Goal: Answer question/provide support

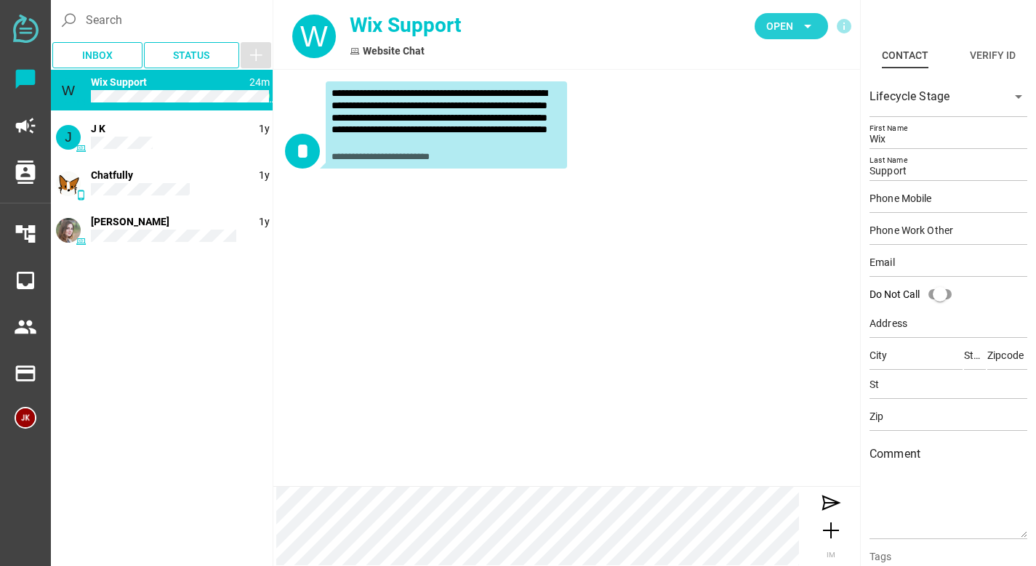
click at [801, 23] on icon "arrow_drop_down" at bounding box center [807, 25] width 17 height 17
click at [669, 171] on div "**********" at bounding box center [566, 127] width 563 height 93
click at [419, 56] on div "Website Chat" at bounding box center [478, 51] width 257 height 15
drag, startPoint x: 454, startPoint y: 94, endPoint x: 557, endPoint y: 92, distance: 102.5
click at [557, 92] on div "**********" at bounding box center [446, 117] width 230 height 61
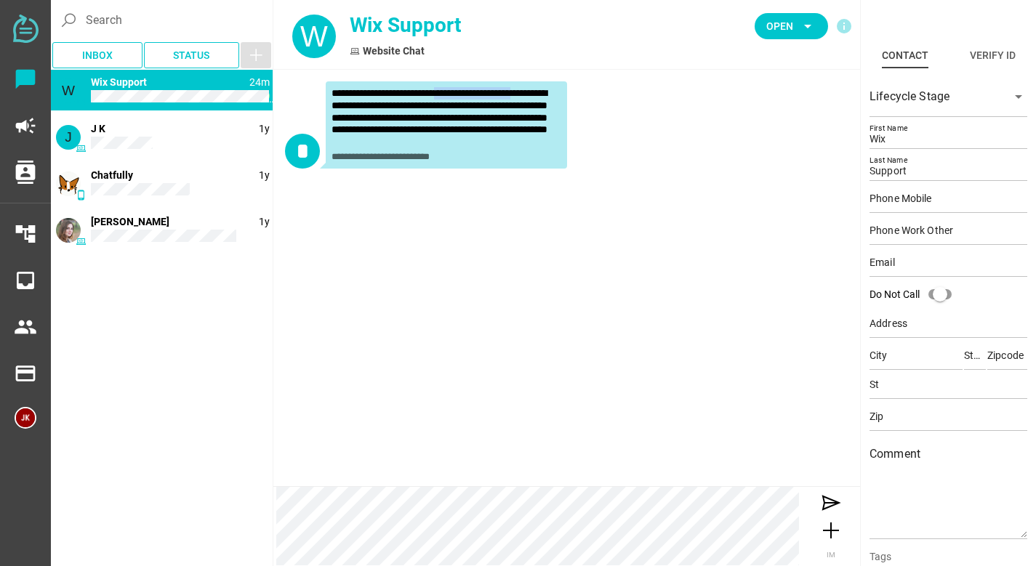
copy div "**********"
click at [371, 90] on div "**********" at bounding box center [446, 117] width 230 height 61
click at [205, 161] on div "W 26m Wix Support J 1y J K phone_android 1y Chatfully 1y [PERSON_NAME]" at bounding box center [162, 163] width 222 height 186
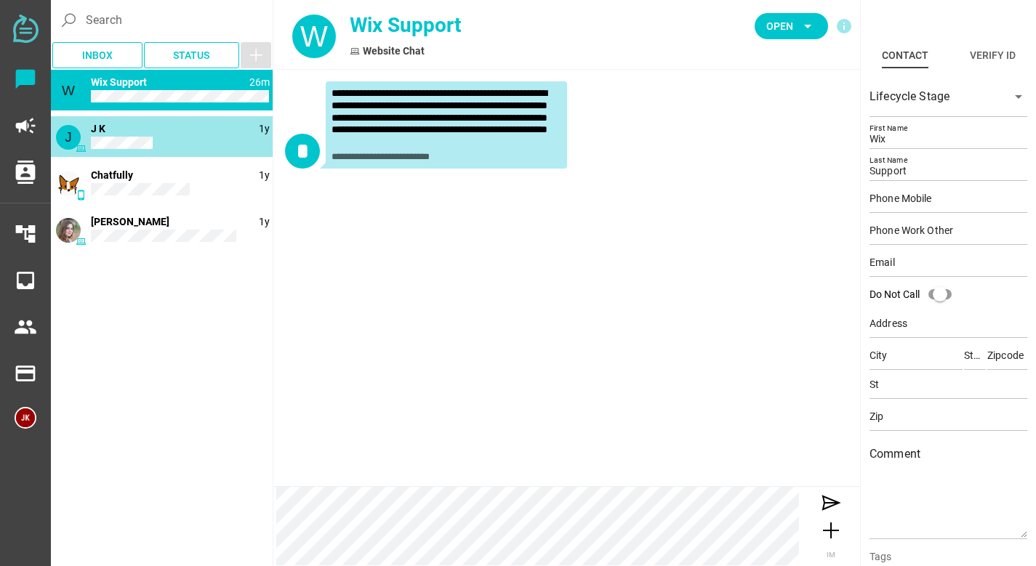
click at [205, 146] on div "J 1y J K" at bounding box center [162, 136] width 222 height 41
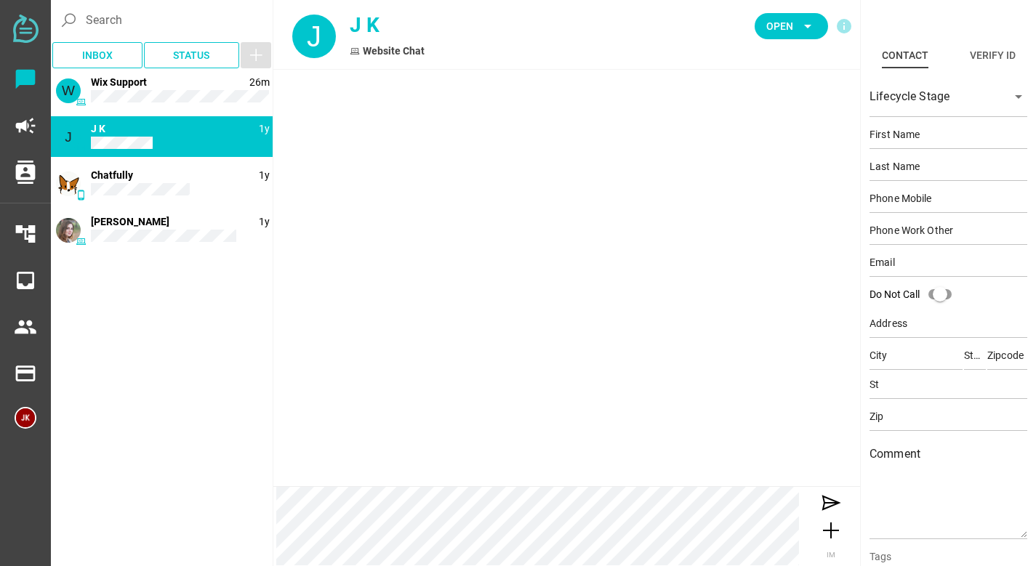
type input "J"
type input "K"
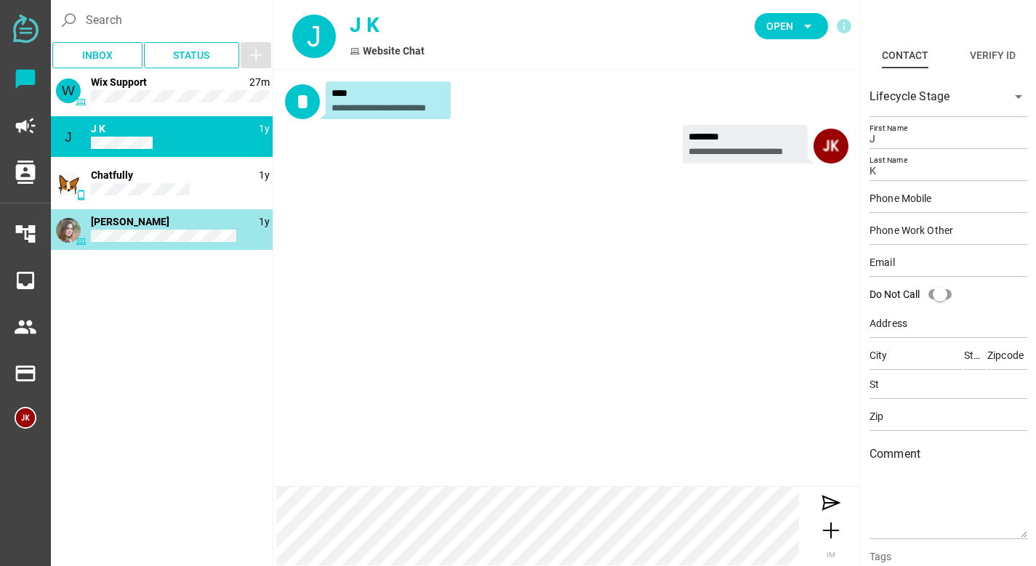
click at [198, 209] on div "1y [PERSON_NAME]" at bounding box center [162, 229] width 222 height 41
type input "Wix"
type input "Support"
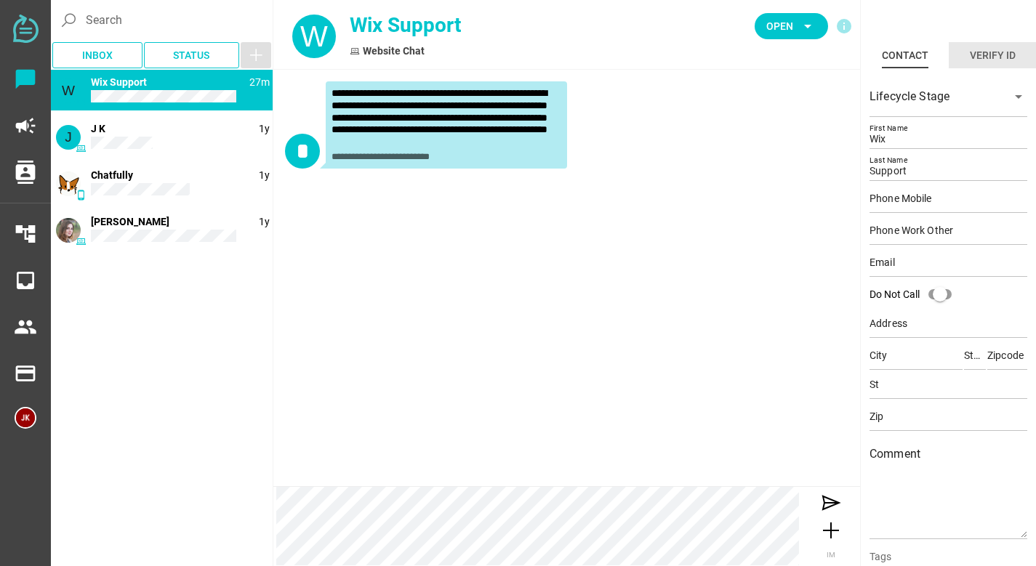
click at [1003, 63] on div "Verify ID" at bounding box center [993, 55] width 46 height 17
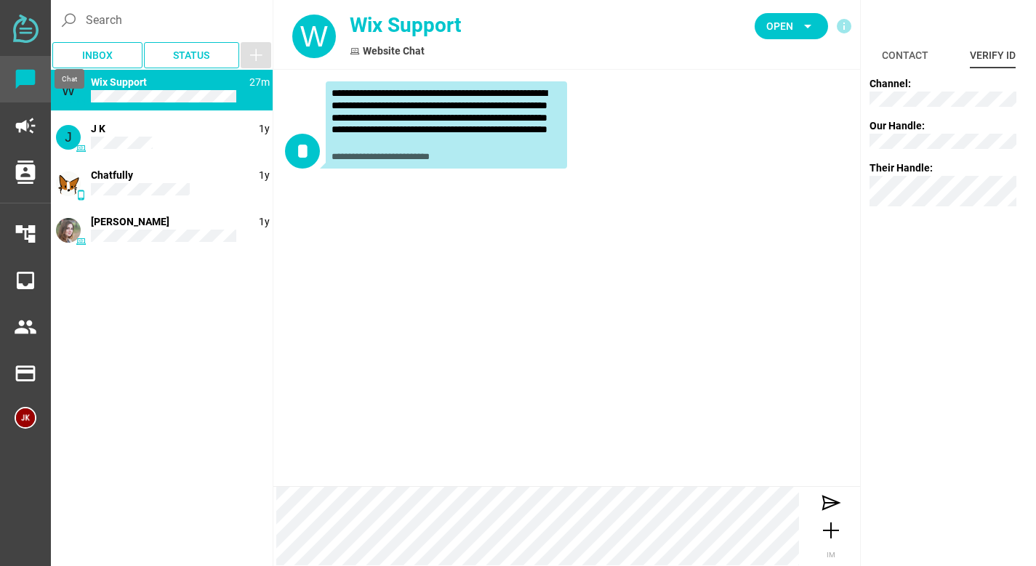
click at [38, 76] on div "chat_bubble" at bounding box center [25, 79] width 51 height 47
click at [26, 36] on img at bounding box center [25, 29] width 25 height 28
click at [28, 132] on icon "campaign" at bounding box center [25, 125] width 23 height 23
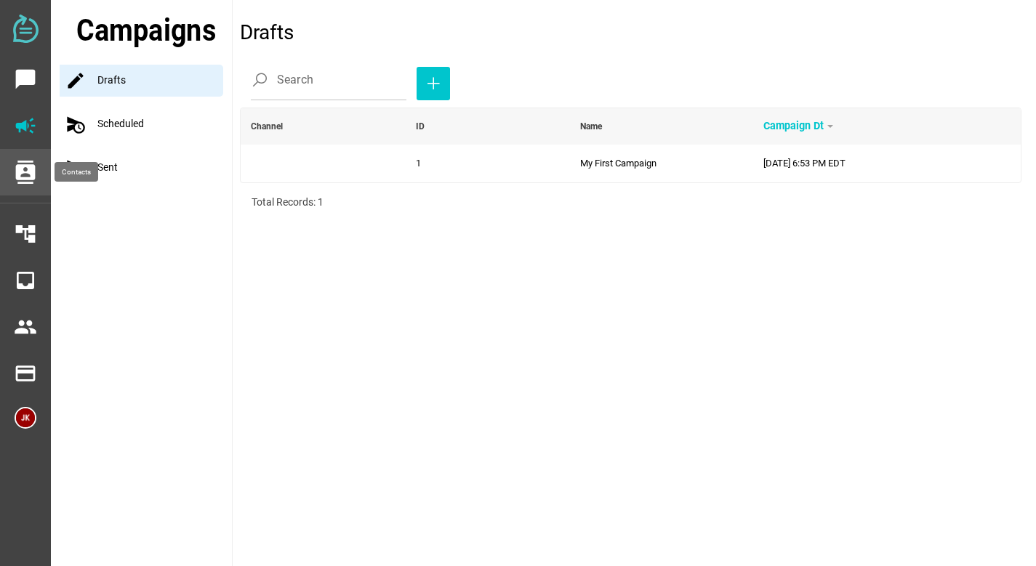
click at [25, 175] on icon "contacts" at bounding box center [25, 172] width 23 height 23
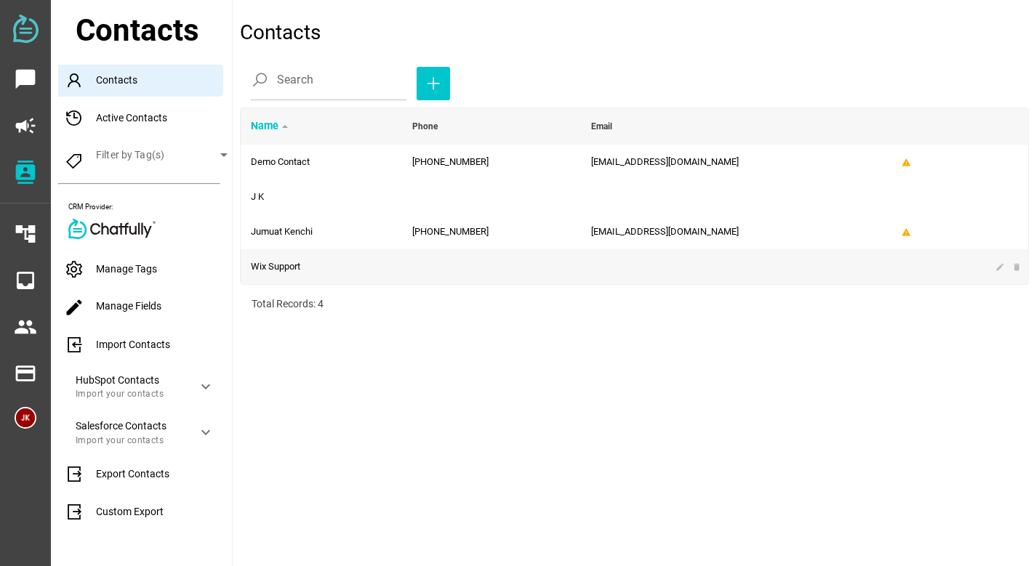
click at [423, 273] on td at bounding box center [491, 266] width 179 height 35
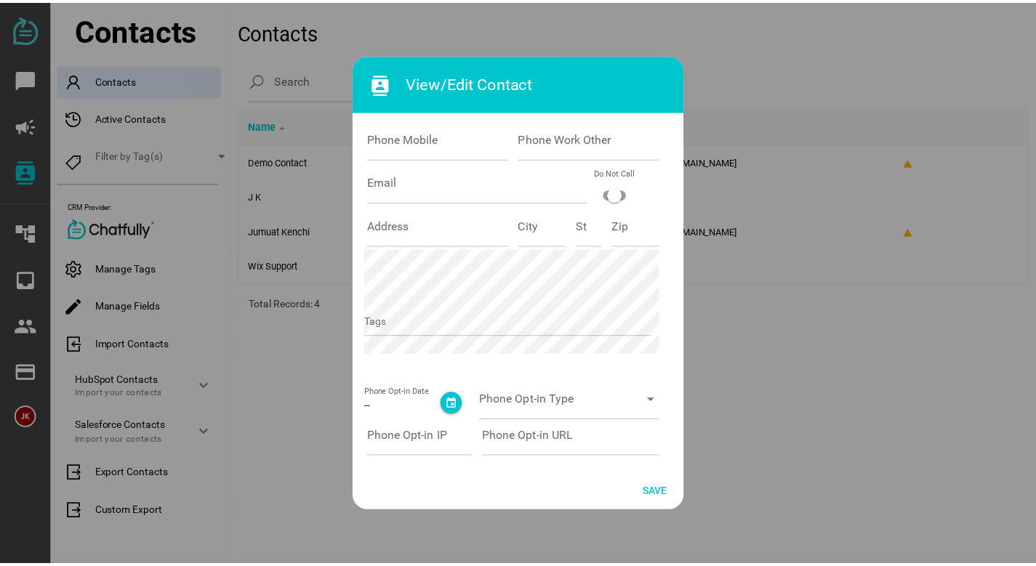
scroll to position [212, 0]
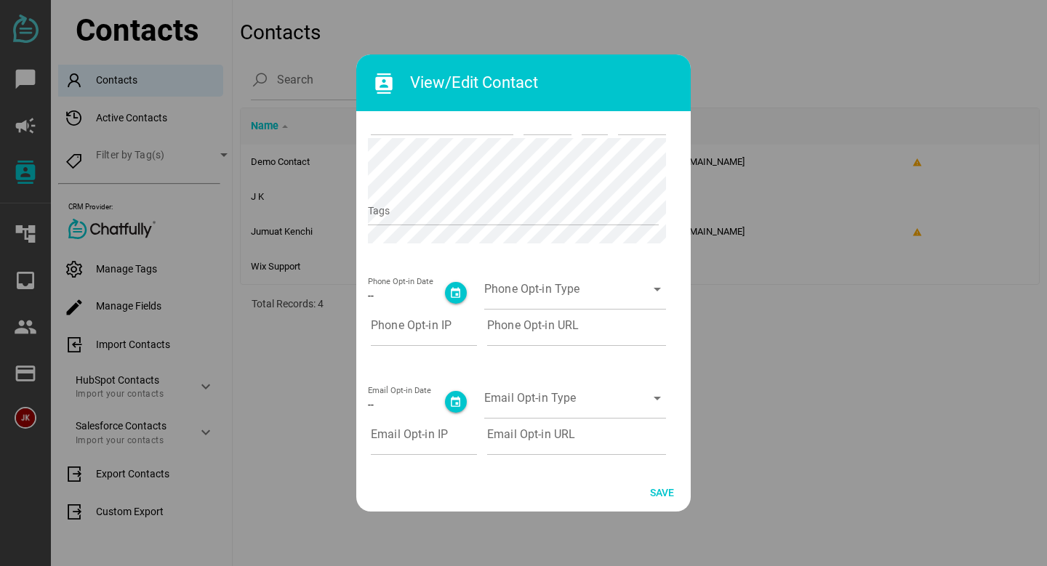
click at [797, 328] on div at bounding box center [523, 283] width 1047 height 566
